Goal: Information Seeking & Learning: Learn about a topic

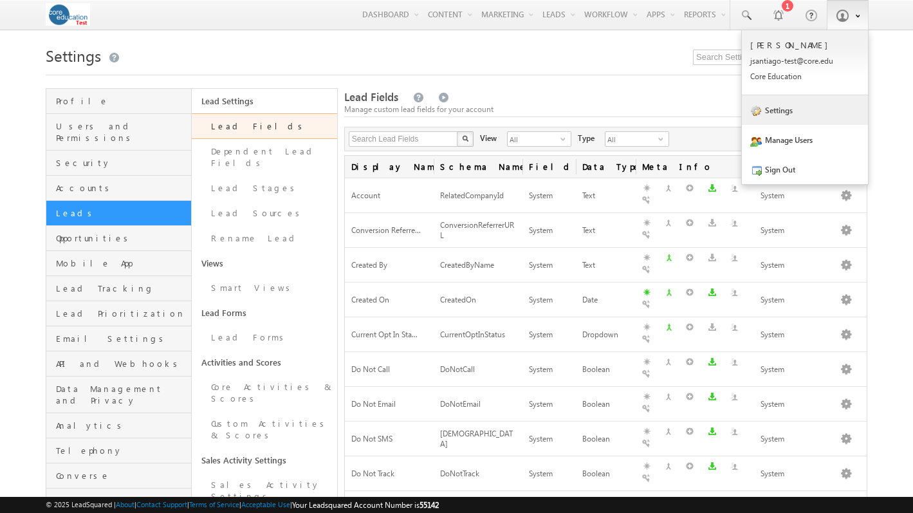
click at [804, 118] on link "Settings" at bounding box center [805, 110] width 126 height 30
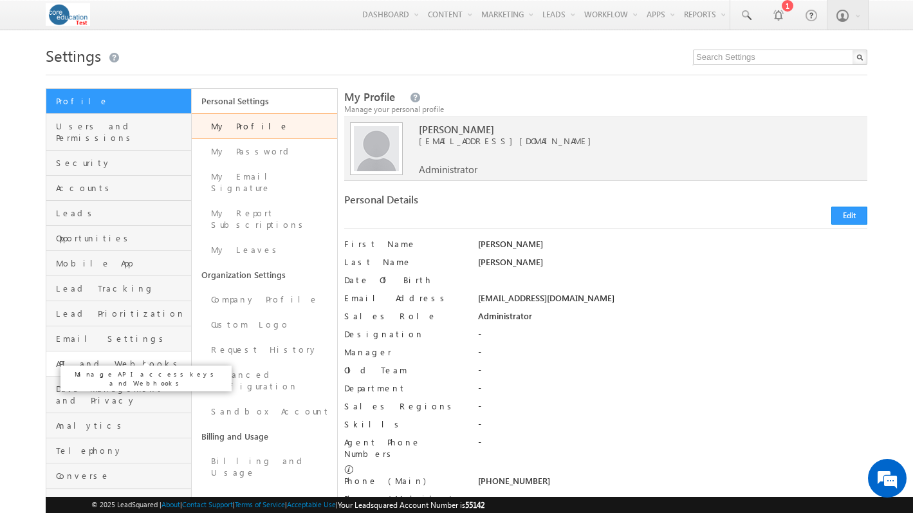
click at [115, 358] on span "API and Webhooks" at bounding box center [122, 364] width 132 height 12
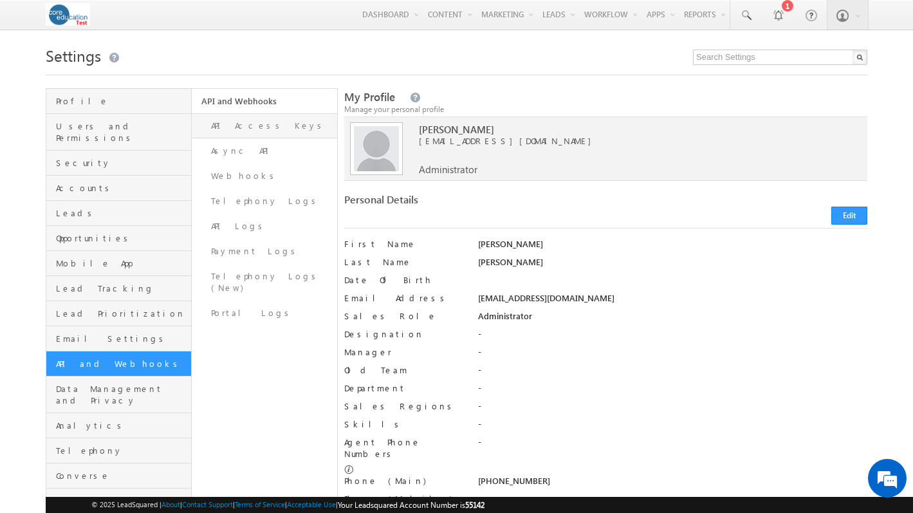
click at [253, 127] on link "API Access Keys" at bounding box center [264, 125] width 145 height 25
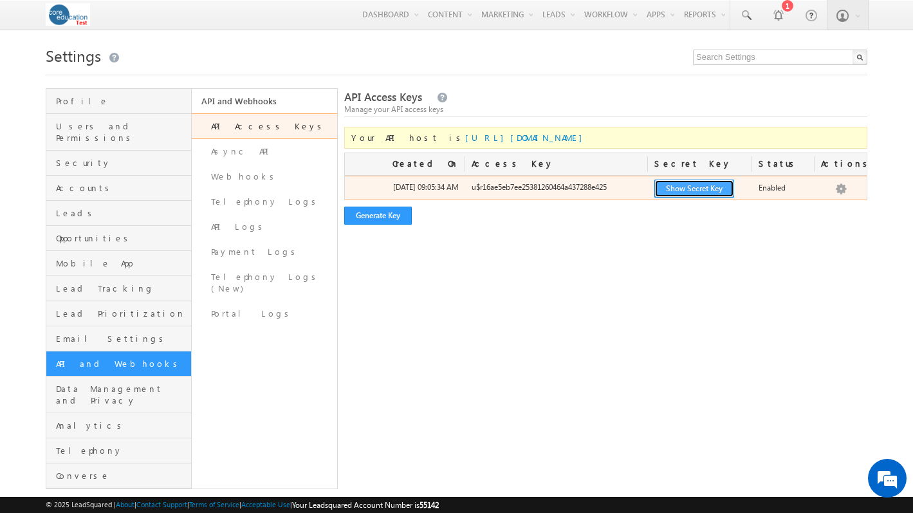
click at [720, 194] on button "Show Secret Key" at bounding box center [695, 189] width 80 height 18
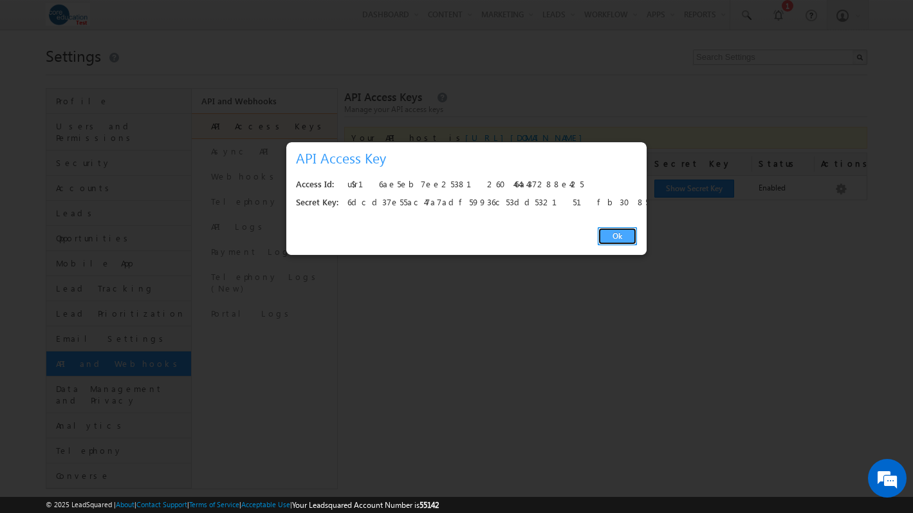
click at [619, 241] on link "Ok" at bounding box center [617, 236] width 39 height 18
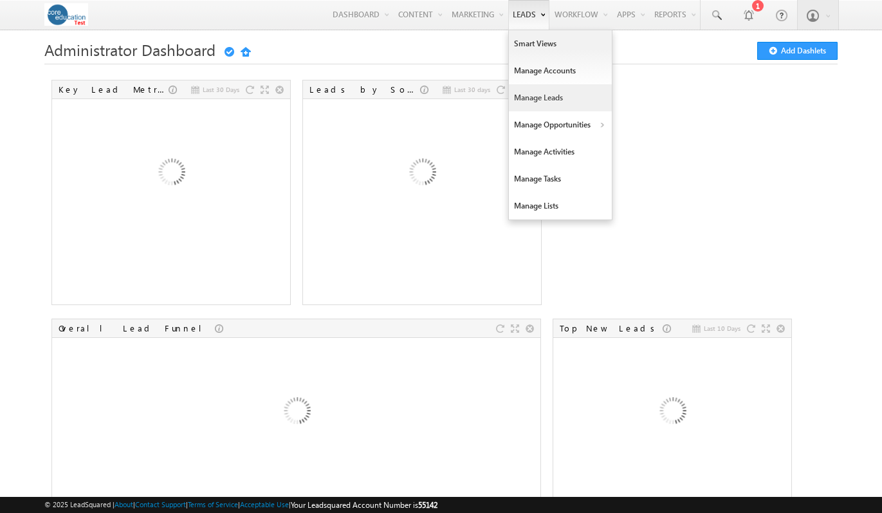
click at [523, 95] on link "Manage Leads" at bounding box center [560, 97] width 103 height 27
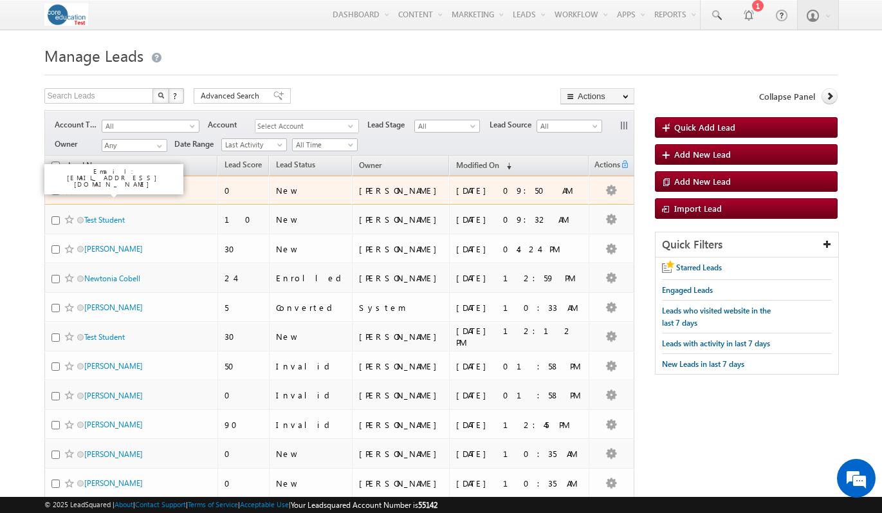
click at [96, 194] on link "Test Student" at bounding box center [104, 190] width 41 height 10
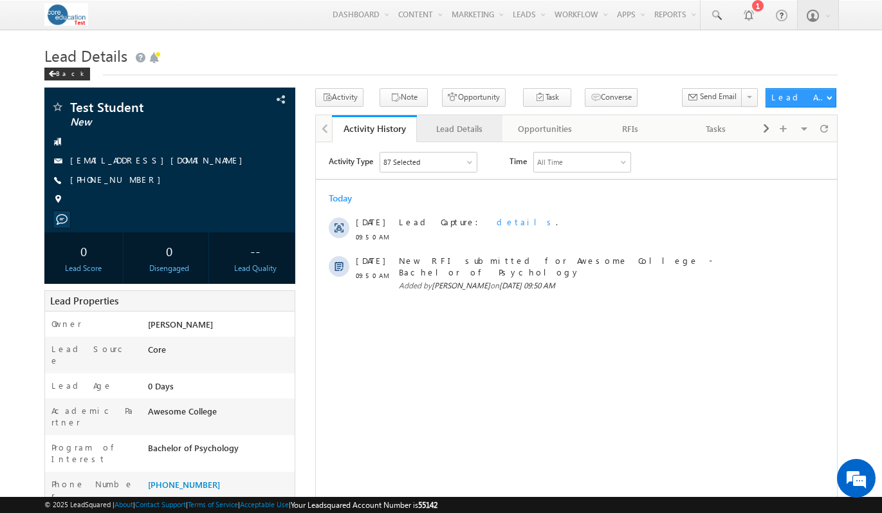
click at [431, 134] on div "Lead Details" at bounding box center [459, 128] width 64 height 15
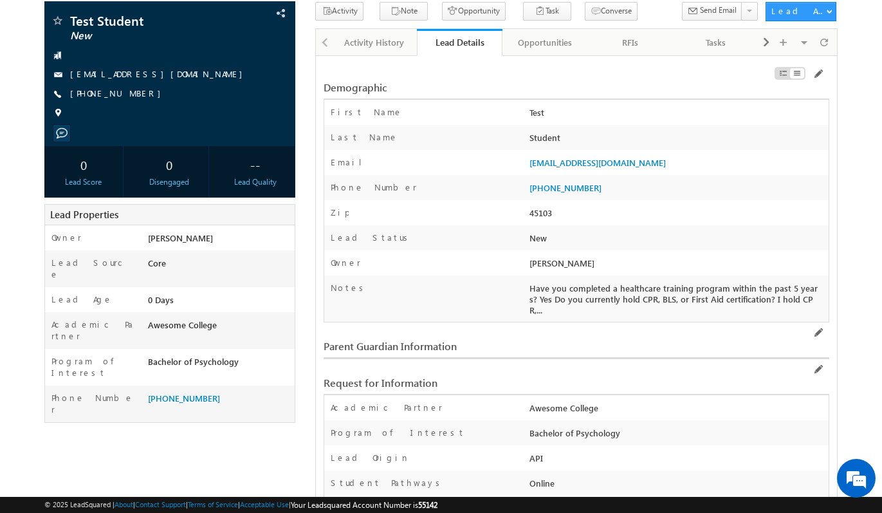
scroll to position [88, 0]
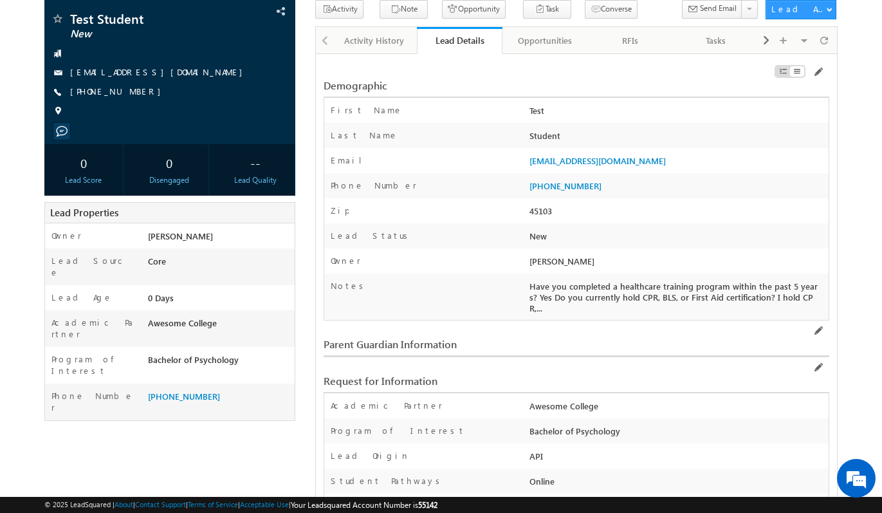
click at [803, 299] on span "Have you completed a healthcare training program within the past 5 years? Yes D…" at bounding box center [674, 297] width 288 height 33
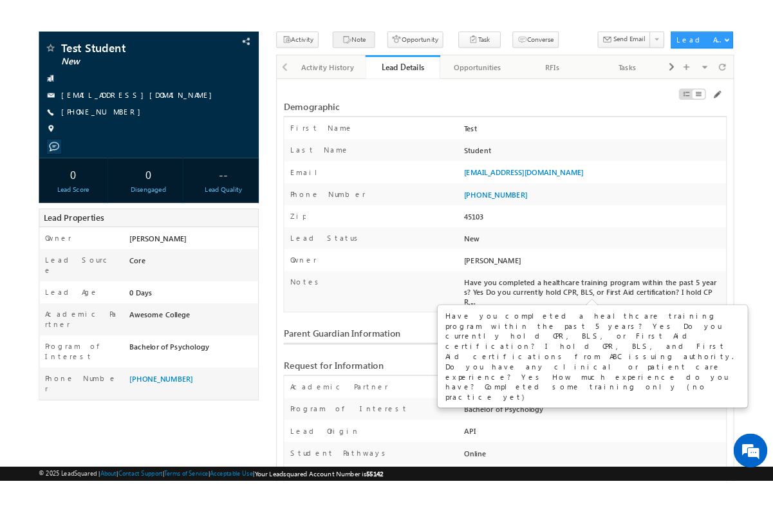
scroll to position [0, 0]
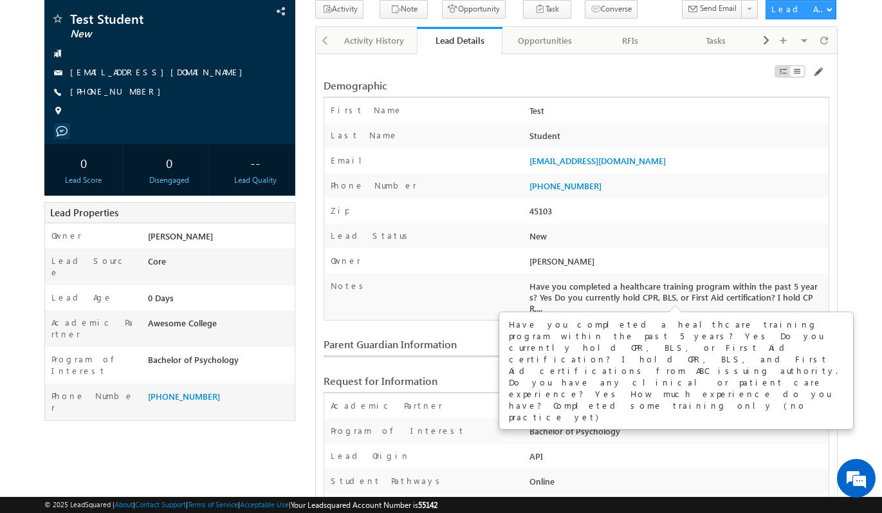
click at [288, 402] on div "Test Student New --" at bounding box center [441, 482] width 794 height 964
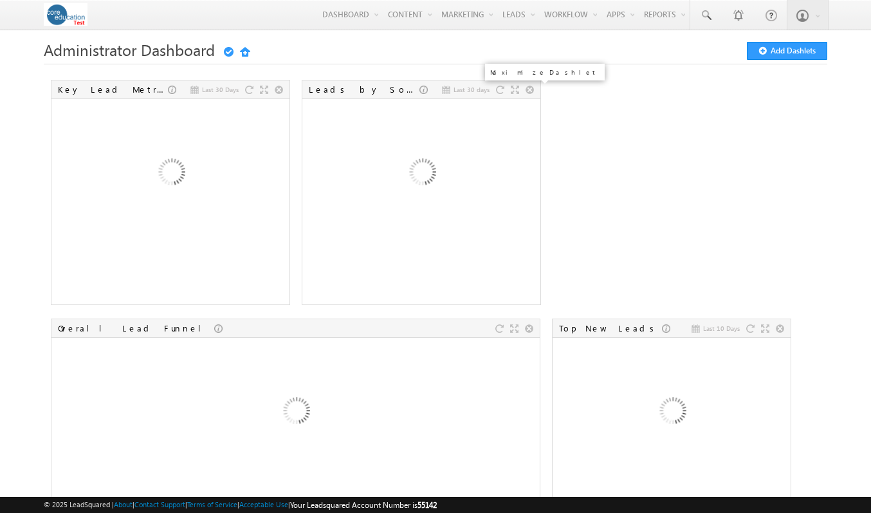
click at [516, 92] on div at bounding box center [515, 90] width 8 height 8
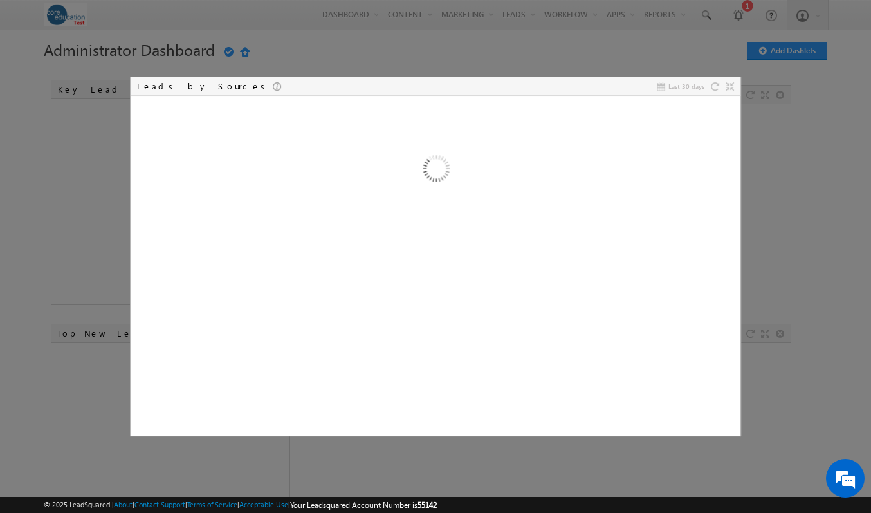
click at [730, 80] on div "Last 30 days Leads by Sources" at bounding box center [436, 86] width 610 height 19
click at [576, 49] on div at bounding box center [435, 256] width 871 height 513
click at [505, 42] on div at bounding box center [435, 256] width 871 height 513
click at [511, 18] on div at bounding box center [435, 256] width 871 height 513
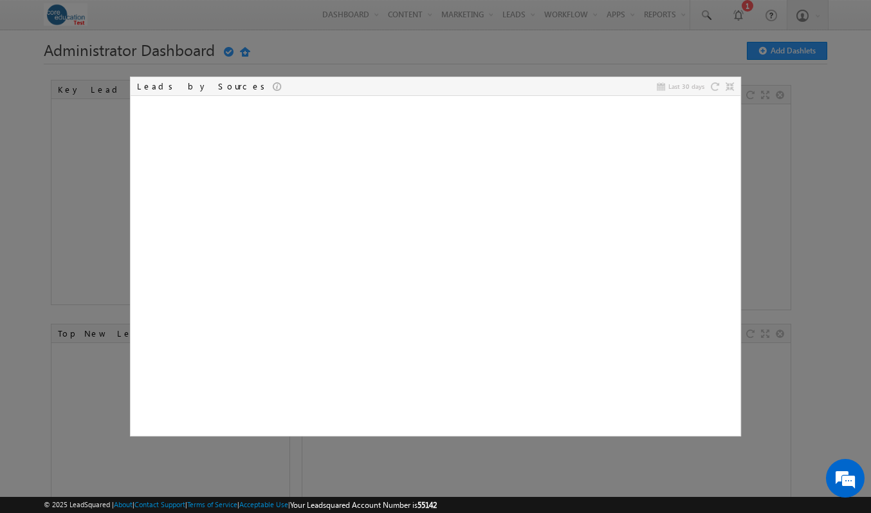
click at [511, 18] on div at bounding box center [435, 256] width 871 height 513
click at [504, 46] on div at bounding box center [435, 256] width 871 height 513
click at [625, 50] on div at bounding box center [435, 256] width 871 height 513
click at [730, 88] on div at bounding box center [730, 86] width 8 height 8
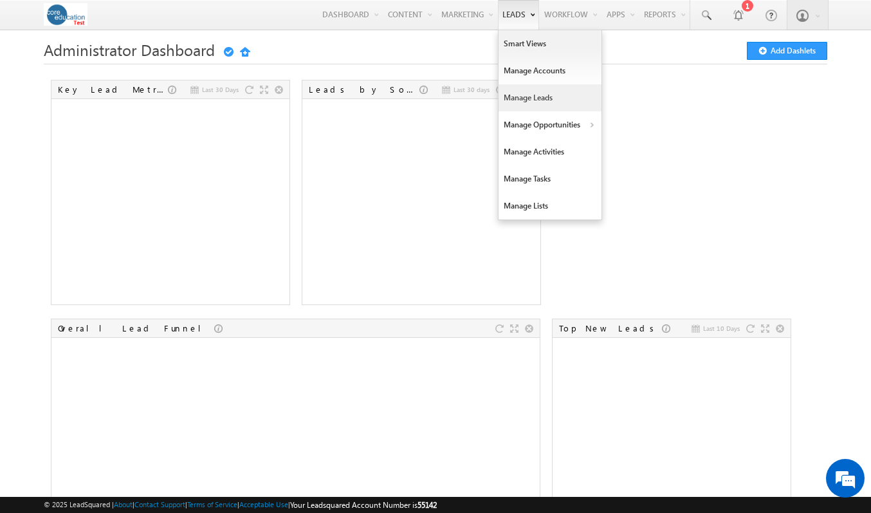
click at [524, 93] on link "Manage Leads" at bounding box center [550, 97] width 103 height 27
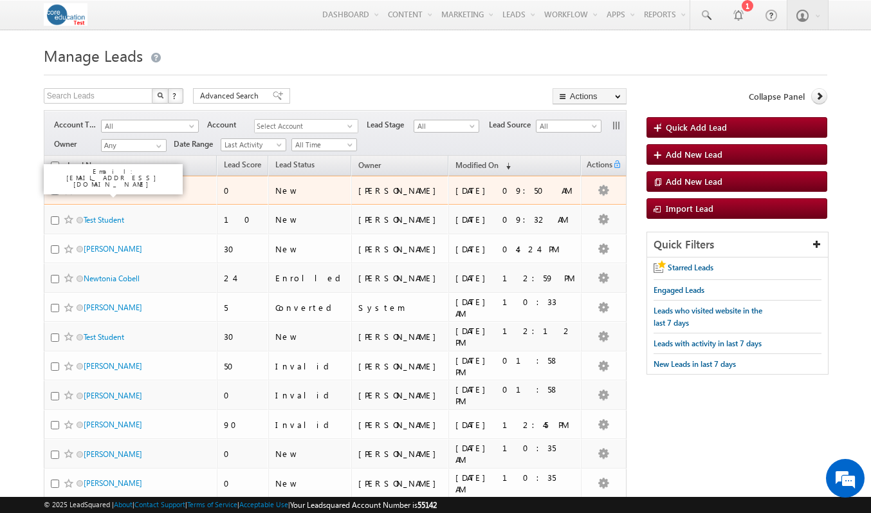
click at [93, 189] on link "Test Student" at bounding box center [104, 190] width 41 height 10
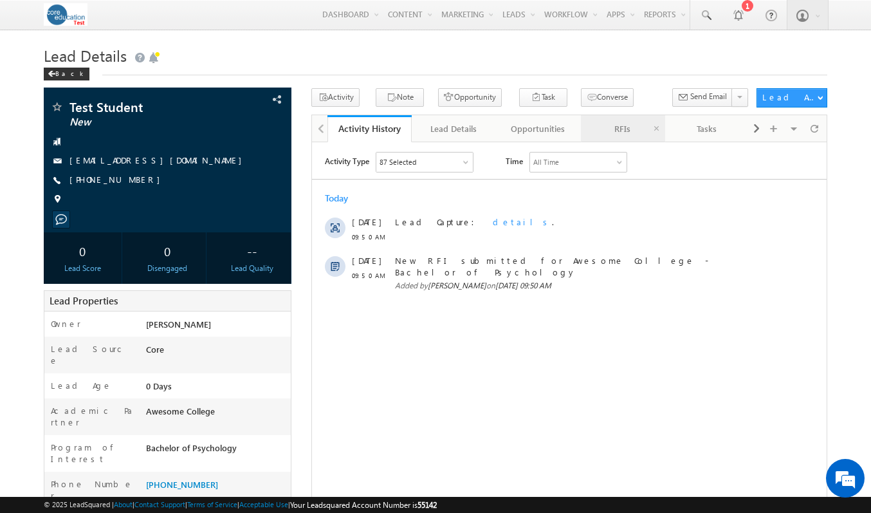
click at [626, 127] on div "RFIs" at bounding box center [622, 128] width 62 height 15
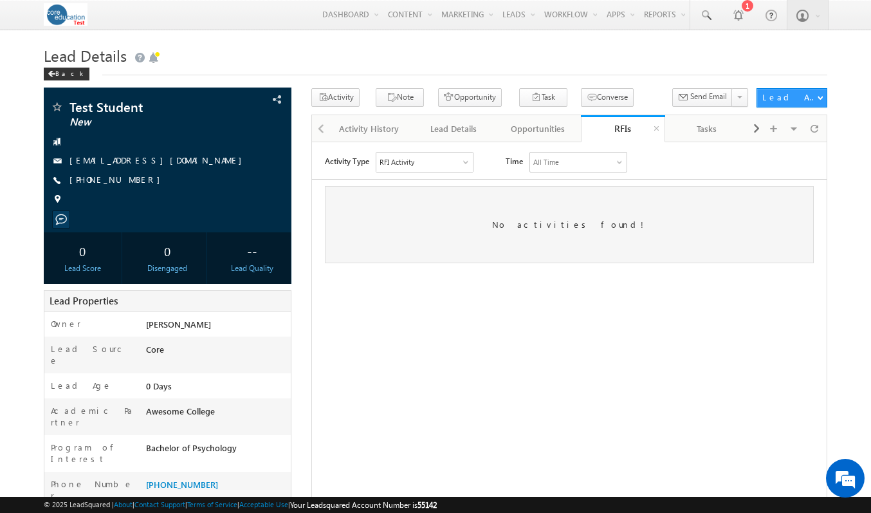
click at [603, 127] on div "RFIs" at bounding box center [623, 128] width 65 height 12
click at [438, 154] on div "RFI Activity" at bounding box center [424, 161] width 97 height 19
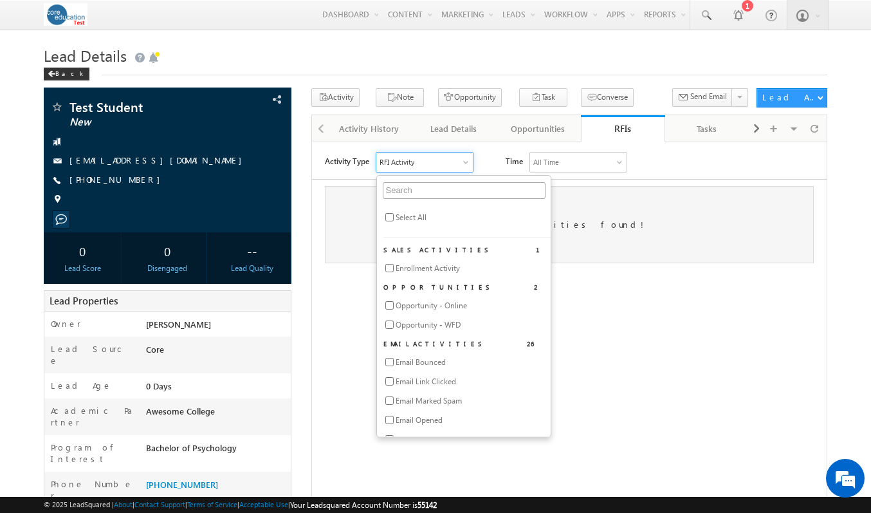
click at [623, 216] on div "No activities found!" at bounding box center [569, 223] width 489 height 77
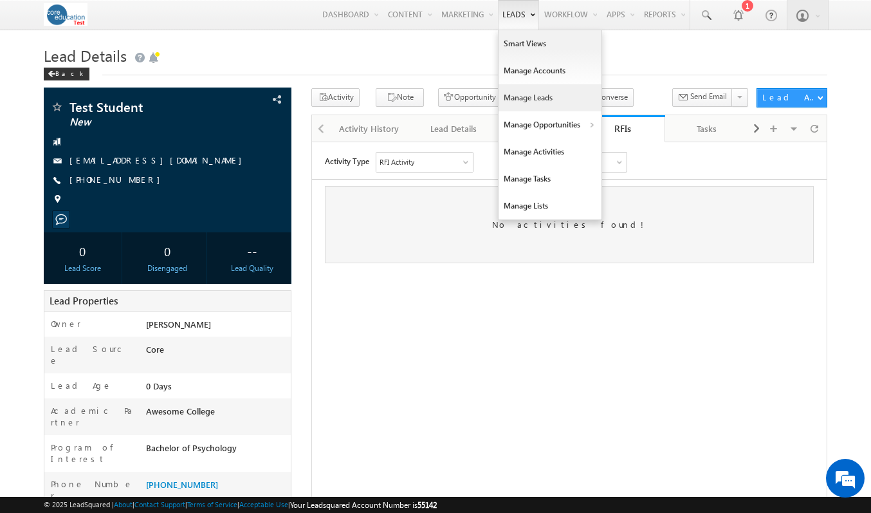
click at [516, 96] on link "Manage Leads" at bounding box center [550, 97] width 103 height 27
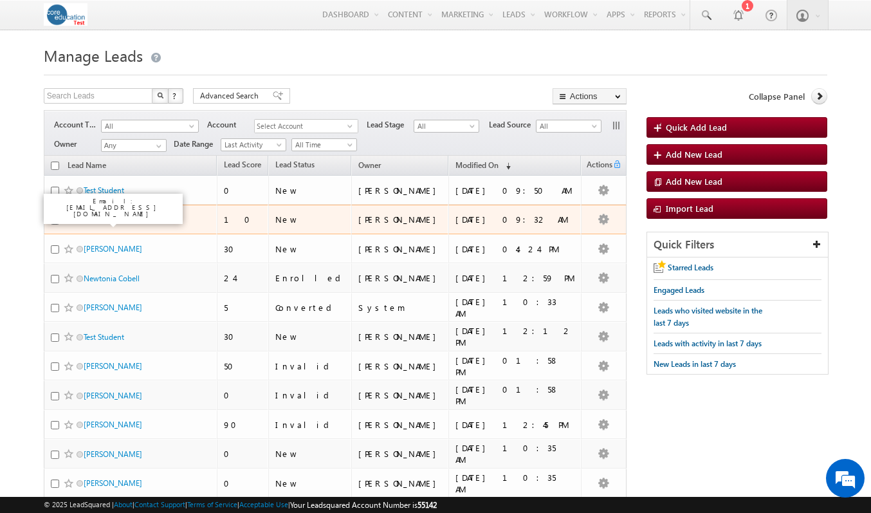
click at [104, 223] on link "Test Student" at bounding box center [104, 220] width 41 height 10
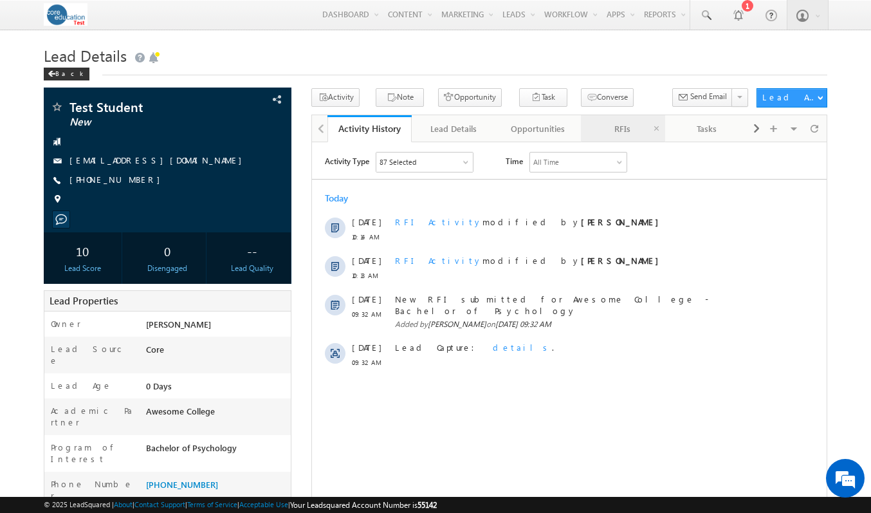
click at [611, 124] on div "RFIs" at bounding box center [622, 128] width 62 height 15
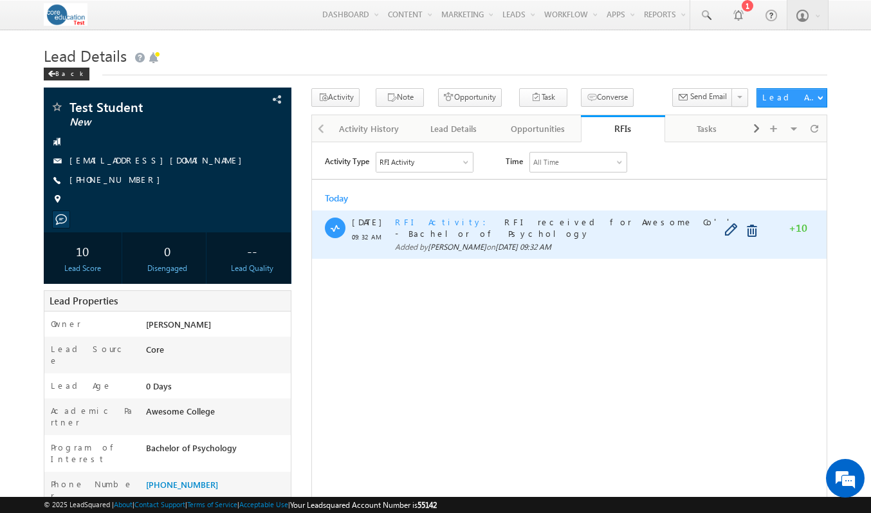
click at [410, 220] on span "RFI Activity" at bounding box center [444, 221] width 99 height 11
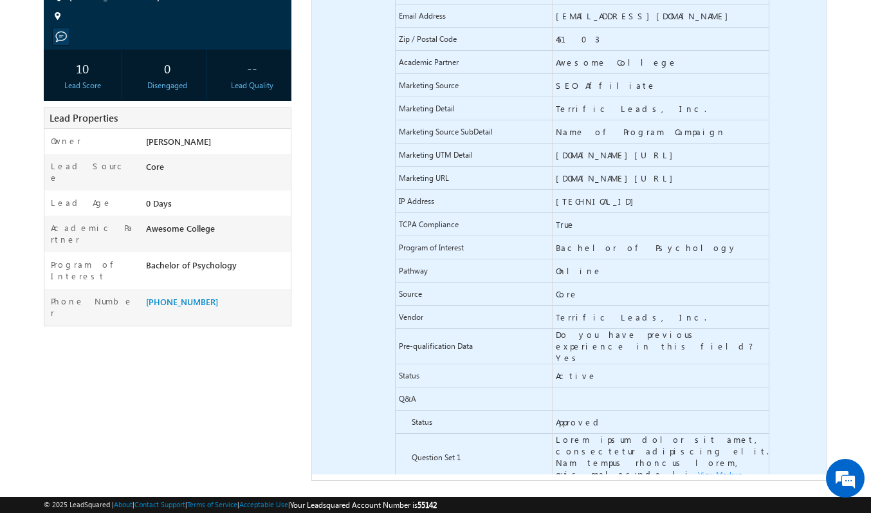
scroll to position [174, 0]
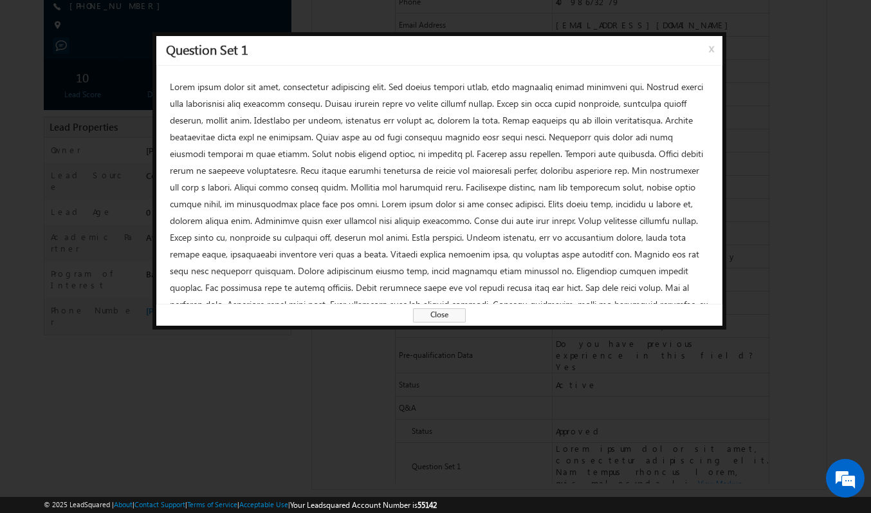
scroll to position [0, 0]
click at [445, 316] on span "Close" at bounding box center [439, 315] width 53 height 14
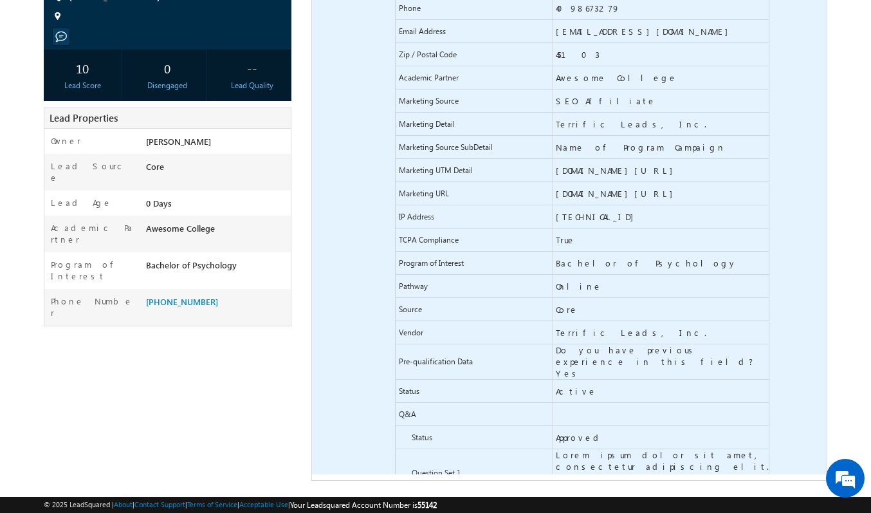
scroll to position [192, 0]
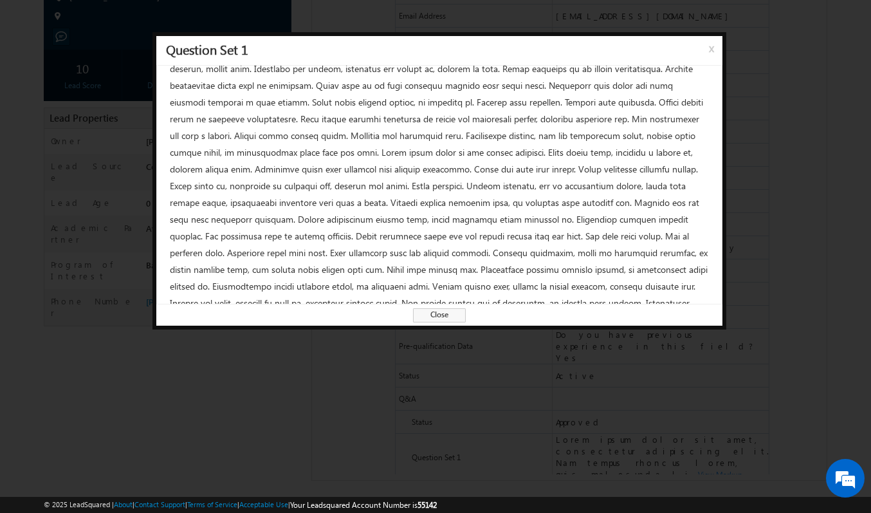
scroll to position [109, 0]
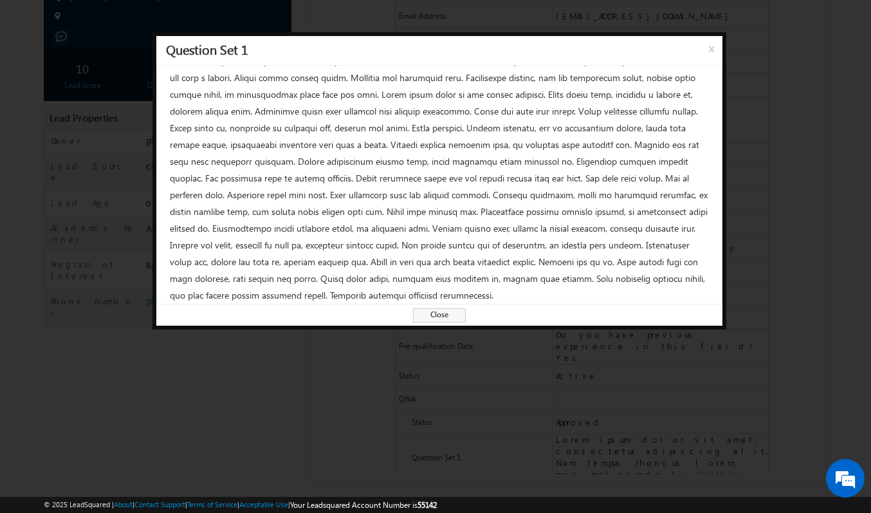
click at [458, 309] on span "Close" at bounding box center [439, 315] width 53 height 14
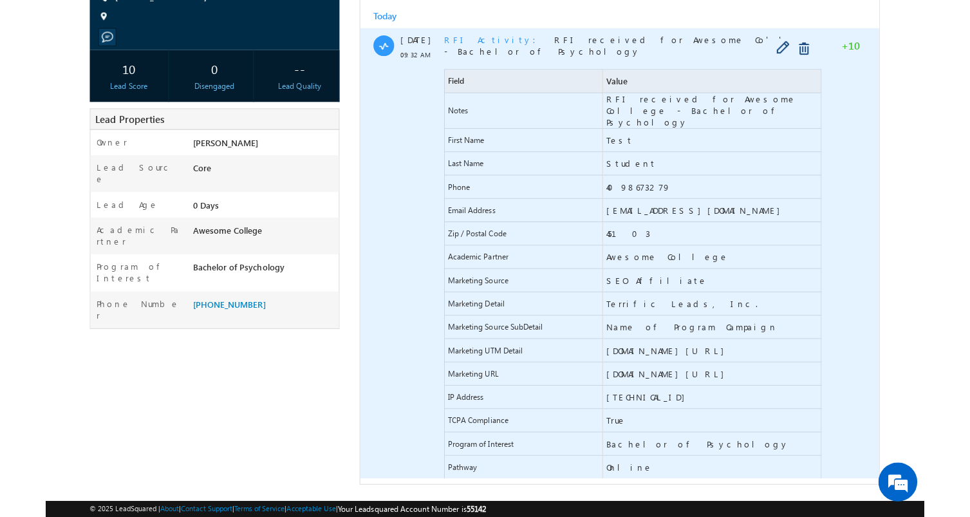
scroll to position [180, 0]
